Goal: Task Accomplishment & Management: Manage account settings

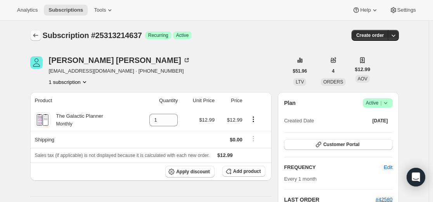
click at [38, 36] on icon "Subscriptions" at bounding box center [36, 35] width 8 height 8
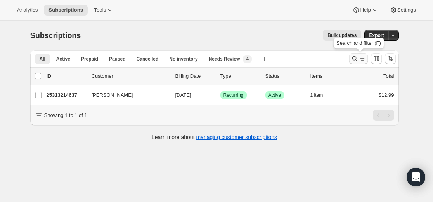
click at [356, 60] on icon "Search and filter results" at bounding box center [354, 58] width 5 height 5
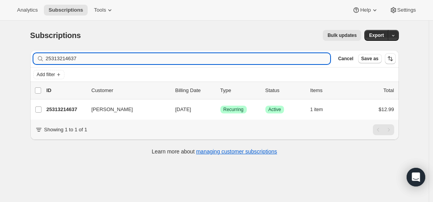
click at [200, 57] on input "25313214637" at bounding box center [188, 58] width 284 height 11
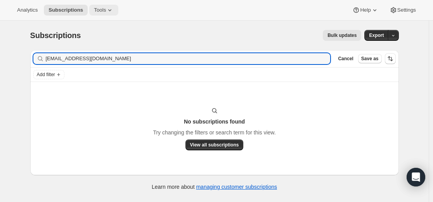
type input "[EMAIL_ADDRESS][DOMAIN_NAME]"
click at [133, 59] on input "[EMAIL_ADDRESS][DOMAIN_NAME]" at bounding box center [181, 58] width 271 height 11
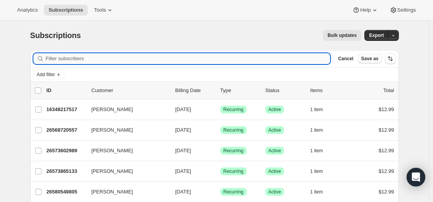
click at [95, 57] on input "Filter subscribers" at bounding box center [188, 58] width 284 height 11
paste input "[PERSON_NAME][EMAIL_ADDRESS][DOMAIN_NAME]"
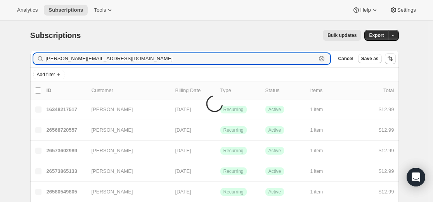
type input "[PERSON_NAME][EMAIL_ADDRESS][DOMAIN_NAME]"
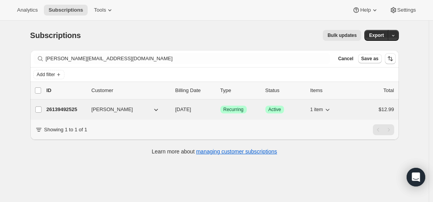
click at [66, 110] on p "26139492525" at bounding box center [66, 109] width 39 height 8
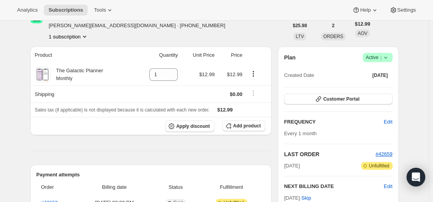
scroll to position [39, 0]
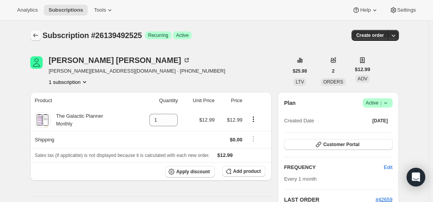
click at [35, 33] on icon "Subscriptions" at bounding box center [36, 35] width 8 height 8
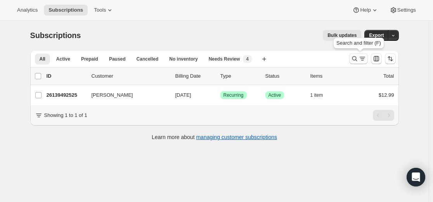
click at [360, 59] on icon "Search and filter results" at bounding box center [362, 59] width 8 height 8
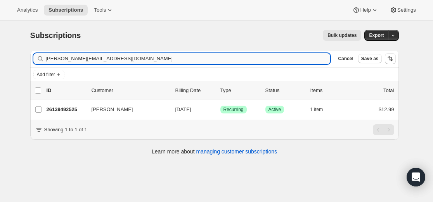
click at [265, 56] on input "[PERSON_NAME][EMAIL_ADDRESS][DOMAIN_NAME]" at bounding box center [188, 58] width 284 height 11
type input "[EMAIL_ADDRESS][DOMAIN_NAME]"
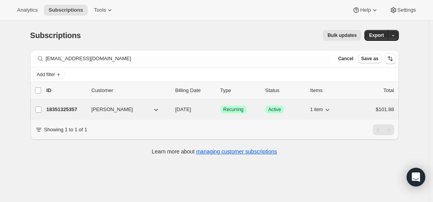
click at [67, 109] on p "18351325357" at bounding box center [66, 109] width 39 height 8
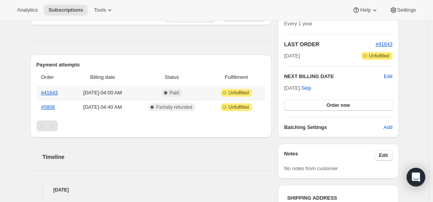
scroll to position [194, 0]
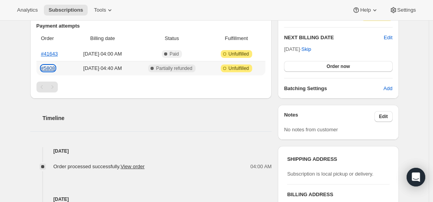
click at [55, 69] on link "#5808" at bounding box center [48, 68] width 14 height 6
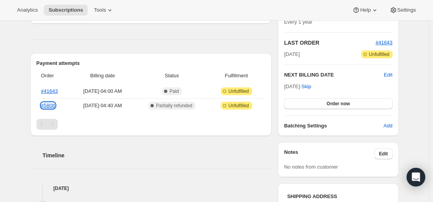
scroll to position [155, 0]
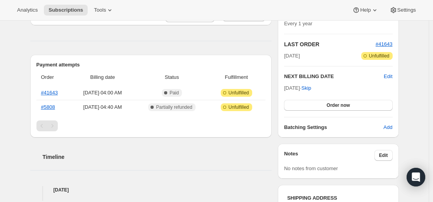
drag, startPoint x: 160, startPoint y: 120, endPoint x: 125, endPoint y: 148, distance: 44.9
click at [130, 149] on div "Timeline" at bounding box center [150, 148] width 241 height 23
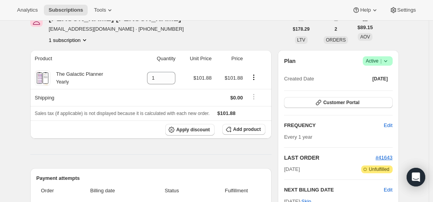
scroll to position [39, 0]
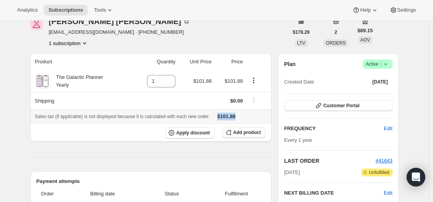
drag, startPoint x: 254, startPoint y: 114, endPoint x: 231, endPoint y: 116, distance: 22.6
click at [231, 116] on div "Sales tax (if applicable) is not displayed because it is calculated with each n…" at bounding box center [151, 116] width 232 height 8
copy span "$101.88"
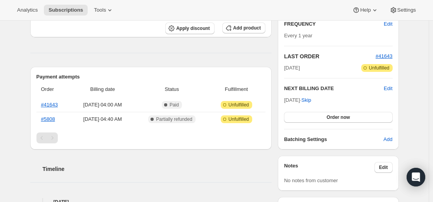
scroll to position [155, 0]
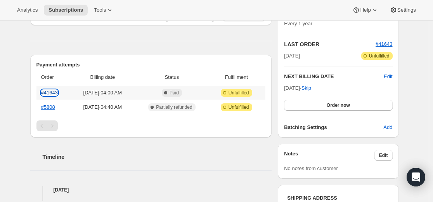
click at [55, 92] on link "#41643" at bounding box center [49, 93] width 17 height 6
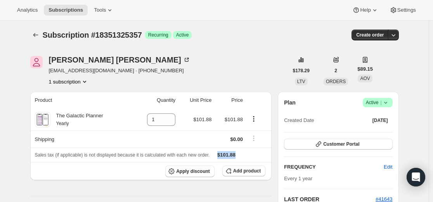
scroll to position [0, 0]
click at [389, 104] on icon at bounding box center [385, 103] width 8 height 8
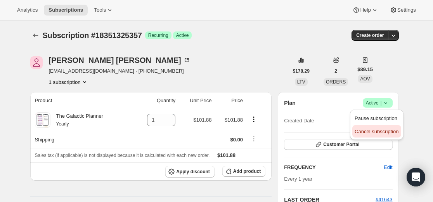
click at [380, 135] on button "Cancel subscription" at bounding box center [376, 131] width 48 height 12
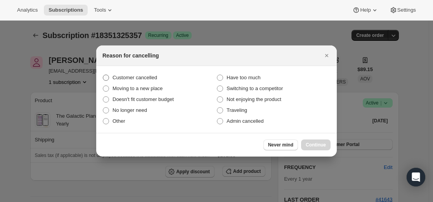
click at [138, 78] on span "Customer cancelled" at bounding box center [134, 77] width 45 height 6
click at [103, 75] on input "Customer cancelled" at bounding box center [103, 74] width 0 height 0
radio input "true"
click at [314, 144] on span "Continue" at bounding box center [315, 144] width 20 height 6
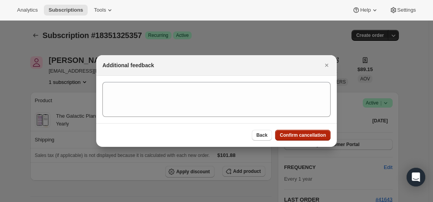
click at [310, 130] on button "Confirm cancellation" at bounding box center [302, 134] width 55 height 11
